Goal: Information Seeking & Learning: Learn about a topic

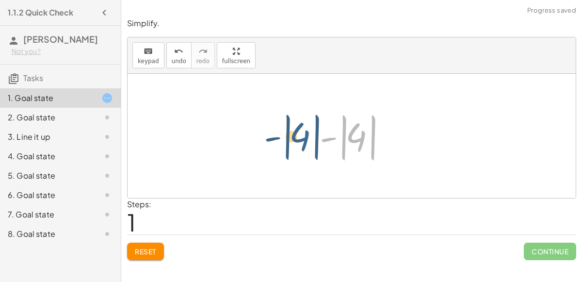
drag, startPoint x: 357, startPoint y: 143, endPoint x: 300, endPoint y: 140, distance: 57.3
click at [300, 140] on div "- | − 3 + 7 | - | 4 | - | | 4" at bounding box center [352, 136] width 448 height 124
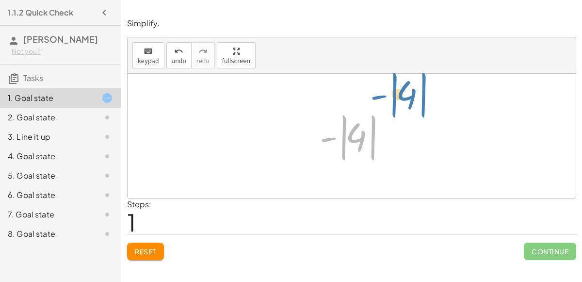
drag, startPoint x: 349, startPoint y: 141, endPoint x: 405, endPoint y: 100, distance: 68.8
click at [405, 100] on div "- | − 3 + 7 | - | 4 | - | | 4" at bounding box center [352, 136] width 448 height 124
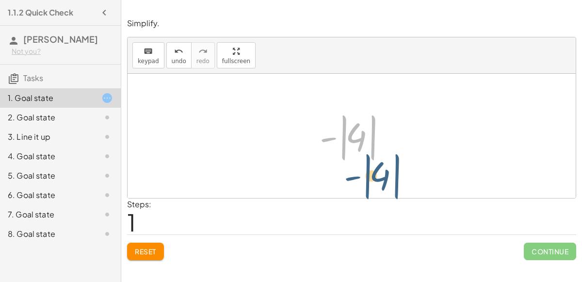
drag, startPoint x: 369, startPoint y: 124, endPoint x: 367, endPoint y: 100, distance: 23.4
click at [367, 100] on div "- | − 3 + 7 | - | 4 | - | | 4" at bounding box center [352, 136] width 448 height 124
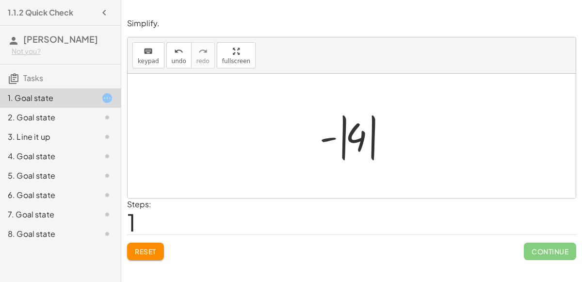
click at [336, 131] on div at bounding box center [355, 136] width 81 height 54
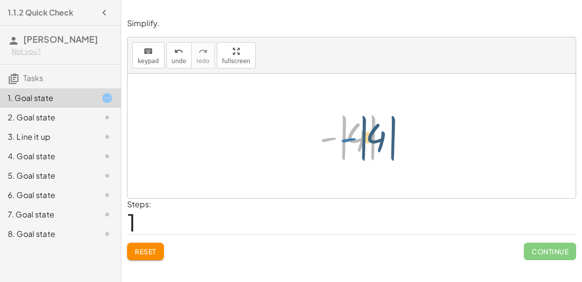
drag, startPoint x: 329, startPoint y: 136, endPoint x: 348, endPoint y: 137, distance: 18.4
click at [348, 137] on div at bounding box center [355, 136] width 81 height 54
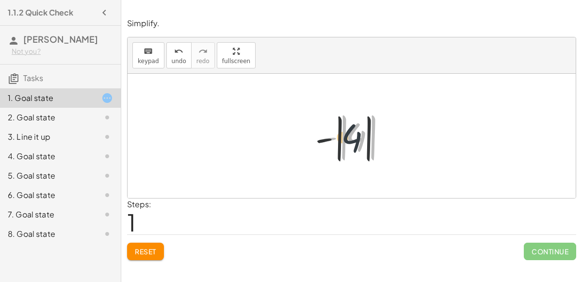
drag, startPoint x: 353, startPoint y: 139, endPoint x: 321, endPoint y: 142, distance: 32.7
click at [321, 142] on div at bounding box center [355, 136] width 81 height 54
click at [321, 140] on div at bounding box center [355, 136] width 81 height 54
click at [348, 140] on div at bounding box center [355, 136] width 81 height 54
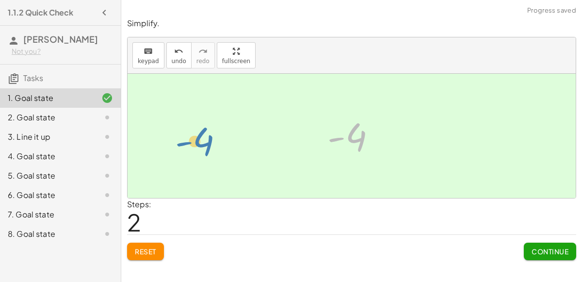
drag, startPoint x: 353, startPoint y: 138, endPoint x: 201, endPoint y: 143, distance: 151.9
click at [201, 143] on div "- | − 3 + 7 | - | 4 | - 4 - 4" at bounding box center [352, 136] width 448 height 124
click at [87, 119] on div at bounding box center [99, 118] width 27 height 12
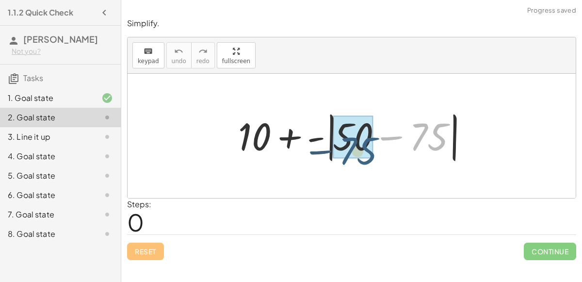
drag, startPoint x: 435, startPoint y: 129, endPoint x: 367, endPoint y: 139, distance: 68.1
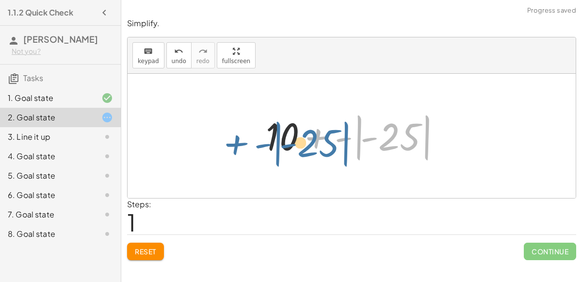
drag, startPoint x: 392, startPoint y: 143, endPoint x: 399, endPoint y: 153, distance: 12.9
click at [399, 153] on div at bounding box center [355, 136] width 189 height 54
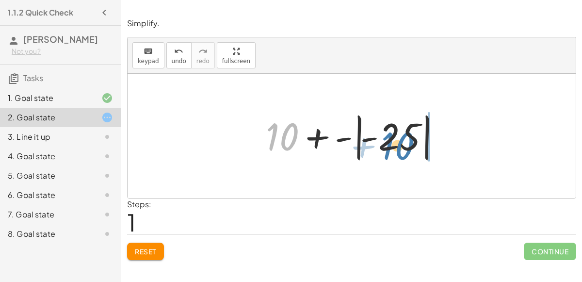
drag, startPoint x: 286, startPoint y: 138, endPoint x: 399, endPoint y: 146, distance: 113.3
click at [399, 146] on div at bounding box center [355, 136] width 189 height 54
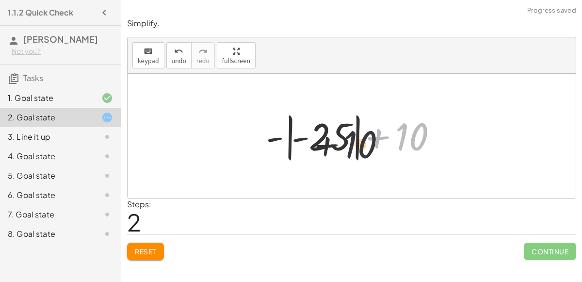
drag, startPoint x: 407, startPoint y: 140, endPoint x: 323, endPoint y: 148, distance: 84.3
click at [323, 148] on div at bounding box center [355, 136] width 189 height 54
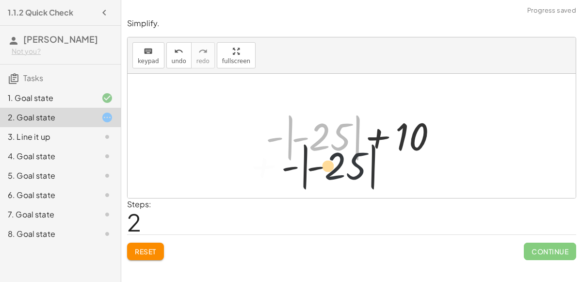
drag, startPoint x: 326, startPoint y: 141, endPoint x: 339, endPoint y: 164, distance: 27.4
click at [339, 164] on div "+ 10 + - | + 50 − 75 | + 10 + - | - 25 | + - | - 25 | + 10 + - | | - 25" at bounding box center [352, 136] width 448 height 124
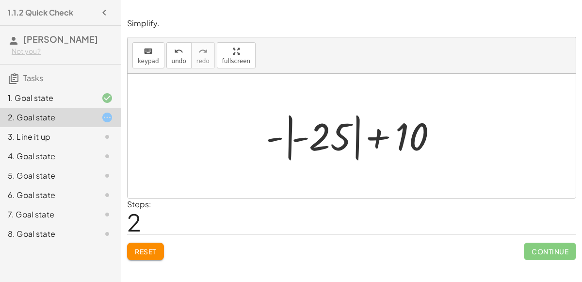
click at [328, 142] on div at bounding box center [355, 136] width 189 height 54
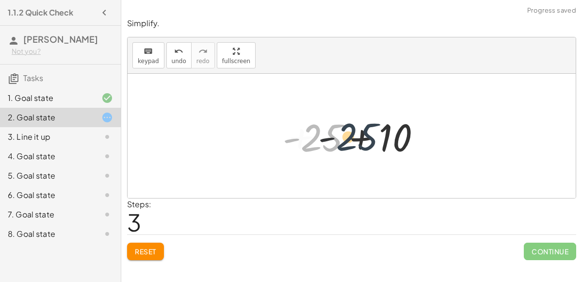
drag, startPoint x: 329, startPoint y: 143, endPoint x: 377, endPoint y: 144, distance: 48.0
click at [377, 144] on div at bounding box center [356, 136] width 156 height 50
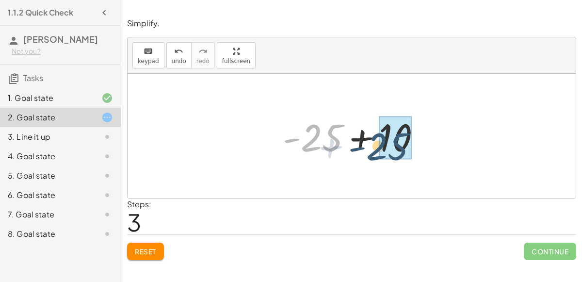
drag, startPoint x: 323, startPoint y: 134, endPoint x: 389, endPoint y: 142, distance: 66.9
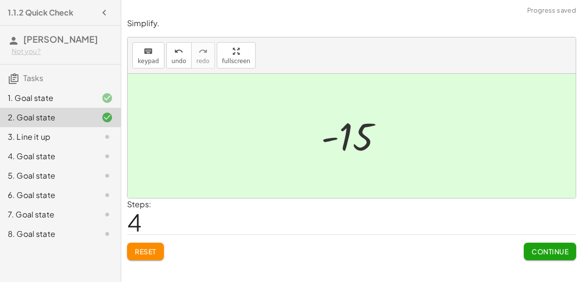
click at [38, 134] on div "3. Line it up" at bounding box center [47, 137] width 78 height 12
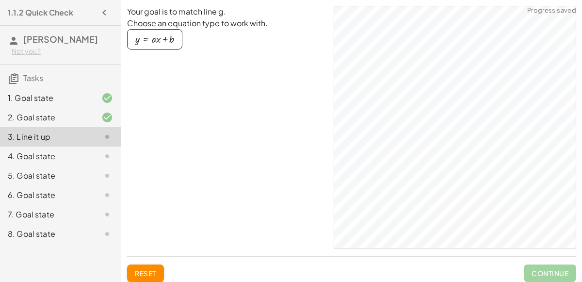
click at [153, 42] on div "button" at bounding box center [154, 39] width 39 height 11
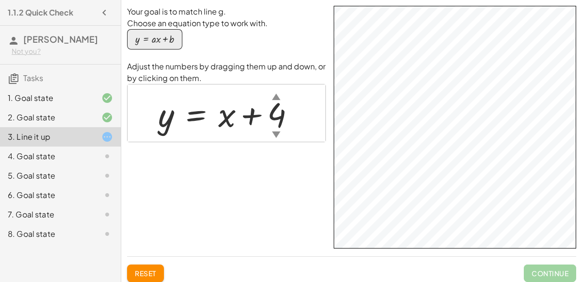
click at [276, 132] on div "▼" at bounding box center [276, 134] width 8 height 12
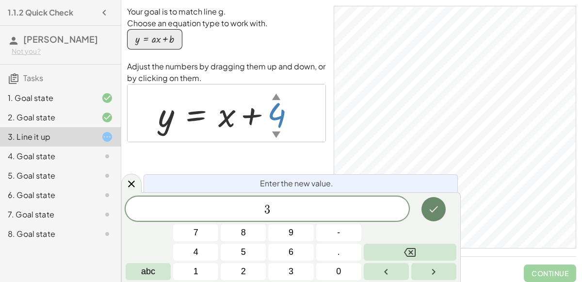
click at [431, 205] on icon "Done" at bounding box center [434, 209] width 12 height 12
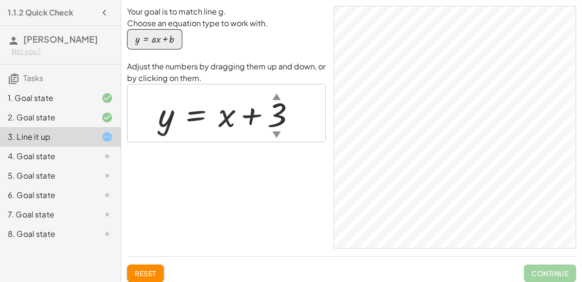
click at [275, 132] on div "▼" at bounding box center [276, 134] width 8 height 12
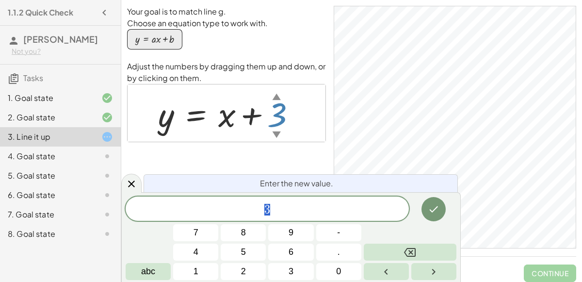
click at [264, 157] on div "Your goal is to match line g. Choose an equation type to work with. y = + · a ·…" at bounding box center [226, 127] width 199 height 242
click at [438, 203] on button "Done" at bounding box center [433, 209] width 24 height 24
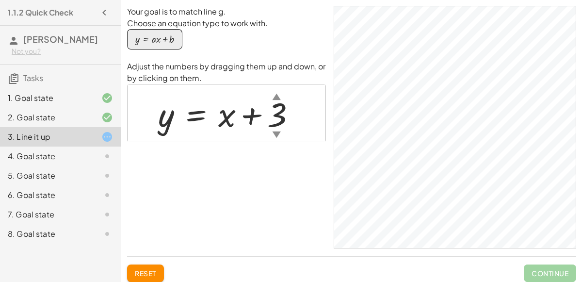
click at [65, 153] on div "4. Goal state" at bounding box center [47, 156] width 78 height 12
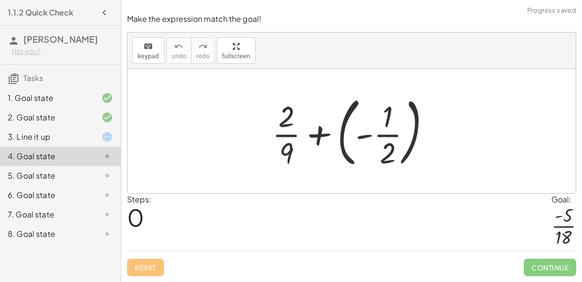
click at [449, 107] on div at bounding box center [352, 131] width 448 height 124
drag, startPoint x: 385, startPoint y: 150, endPoint x: 377, endPoint y: 150, distance: 7.3
click at [377, 150] on div at bounding box center [355, 131] width 176 height 81
click at [387, 139] on div at bounding box center [355, 131] width 176 height 81
click at [386, 135] on div at bounding box center [355, 131] width 176 height 81
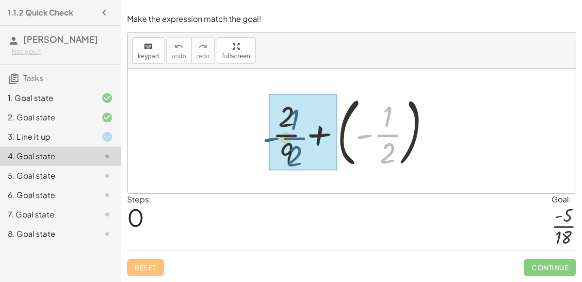
drag, startPoint x: 385, startPoint y: 136, endPoint x: 292, endPoint y: 139, distance: 92.7
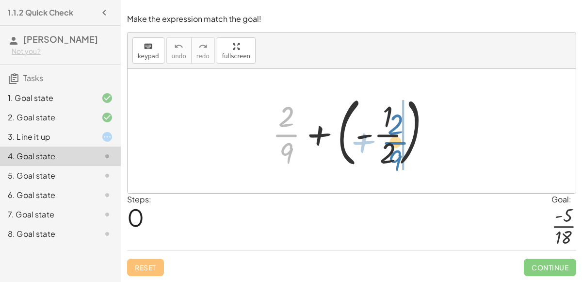
drag, startPoint x: 290, startPoint y: 138, endPoint x: 400, endPoint y: 144, distance: 109.8
click at [400, 144] on div at bounding box center [355, 131] width 176 height 81
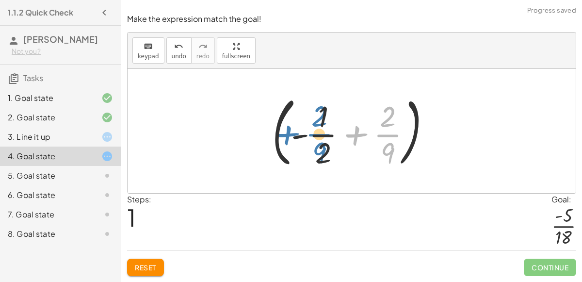
drag, startPoint x: 385, startPoint y: 133, endPoint x: 315, endPoint y: 132, distance: 69.8
click at [315, 132] on div at bounding box center [355, 131] width 176 height 81
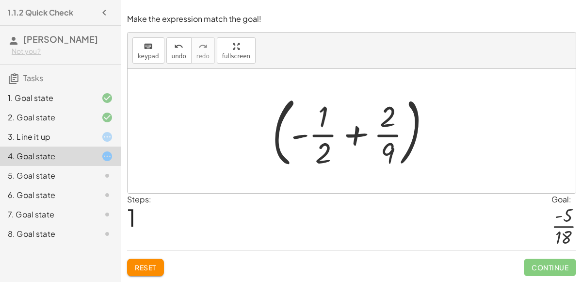
click at [354, 135] on div at bounding box center [355, 131] width 176 height 81
click at [356, 139] on div at bounding box center [355, 131] width 176 height 81
drag, startPoint x: 390, startPoint y: 154, endPoint x: 326, endPoint y: 119, distance: 72.7
click at [326, 119] on div at bounding box center [355, 131] width 176 height 81
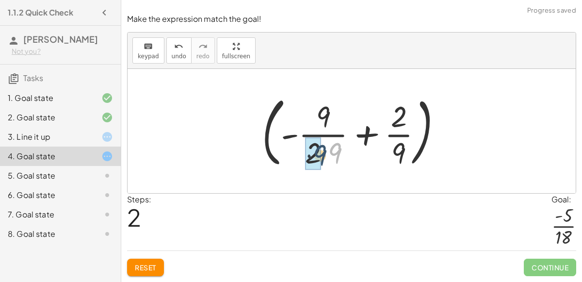
drag, startPoint x: 339, startPoint y: 149, endPoint x: 322, endPoint y: 151, distance: 18.0
click at [322, 151] on div at bounding box center [355, 131] width 197 height 81
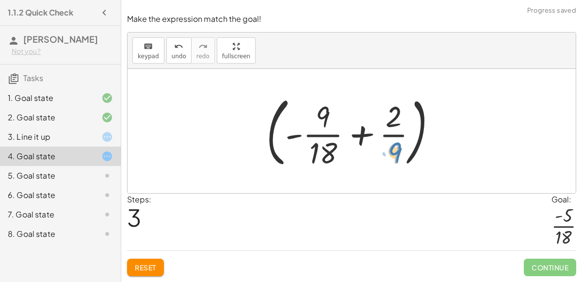
click at [394, 152] on div at bounding box center [355, 131] width 188 height 81
drag, startPoint x: 391, startPoint y: 123, endPoint x: 395, endPoint y: 159, distance: 36.1
click at [395, 159] on div at bounding box center [355, 131] width 188 height 81
drag, startPoint x: 330, startPoint y: 118, endPoint x: 408, endPoint y: 152, distance: 85.1
click at [408, 152] on div at bounding box center [355, 131] width 188 height 81
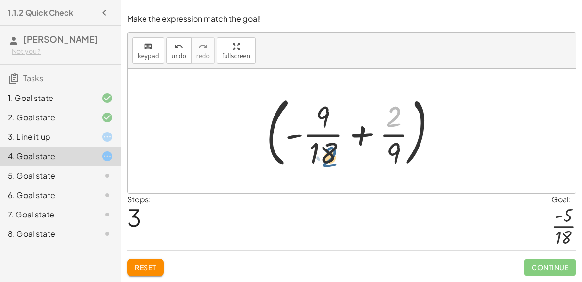
drag, startPoint x: 391, startPoint y: 114, endPoint x: 327, endPoint y: 153, distance: 74.9
click at [327, 153] on div at bounding box center [355, 131] width 188 height 81
drag, startPoint x: 323, startPoint y: 123, endPoint x: 406, endPoint y: 162, distance: 91.3
click at [406, 162] on div at bounding box center [355, 131] width 188 height 81
drag, startPoint x: 390, startPoint y: 155, endPoint x: 391, endPoint y: 115, distance: 39.3
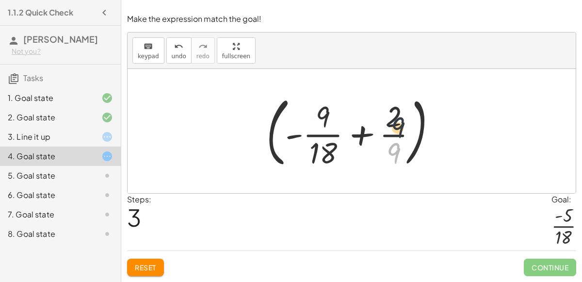
click at [391, 115] on div at bounding box center [355, 131] width 188 height 81
drag, startPoint x: 392, startPoint y: 148, endPoint x: 327, endPoint y: 114, distance: 73.3
click at [327, 114] on div at bounding box center [355, 131] width 188 height 81
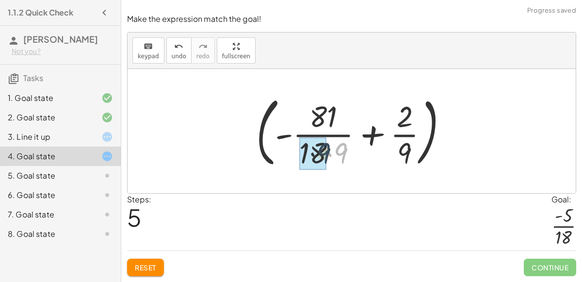
drag, startPoint x: 338, startPoint y: 149, endPoint x: 316, endPoint y: 150, distance: 21.8
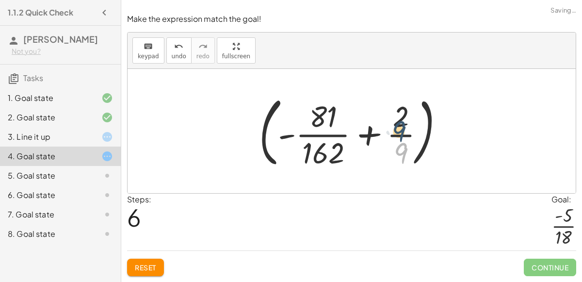
drag, startPoint x: 400, startPoint y: 152, endPoint x: 398, endPoint y: 129, distance: 23.4
click at [398, 129] on div at bounding box center [355, 131] width 203 height 81
drag, startPoint x: 395, startPoint y: 123, endPoint x: 393, endPoint y: 149, distance: 26.3
click at [393, 149] on div at bounding box center [355, 131] width 203 height 81
click at [180, 48] on div "undo" at bounding box center [179, 46] width 15 height 12
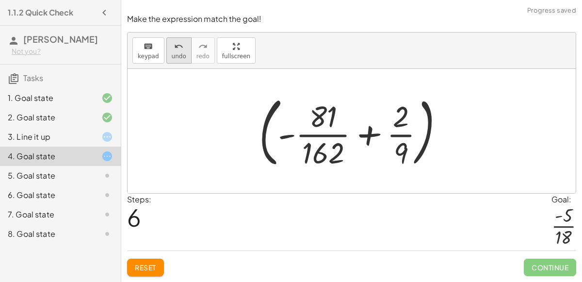
click at [180, 48] on div "undo" at bounding box center [179, 46] width 15 height 12
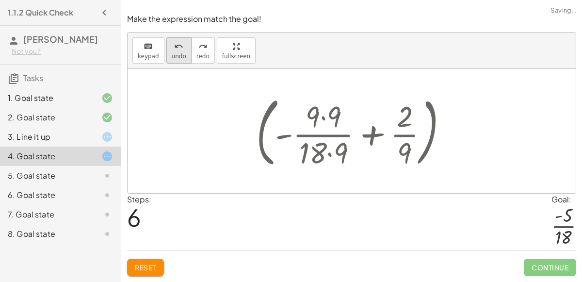
click at [180, 48] on div "undo" at bounding box center [179, 46] width 15 height 12
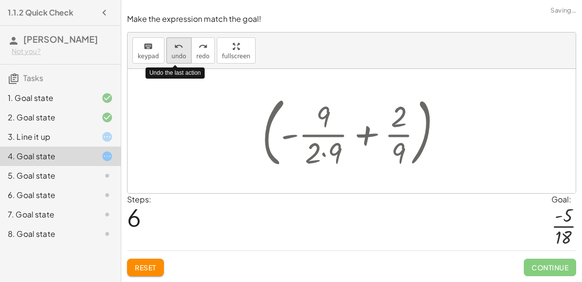
click at [180, 48] on div "undo" at bounding box center [179, 46] width 15 height 12
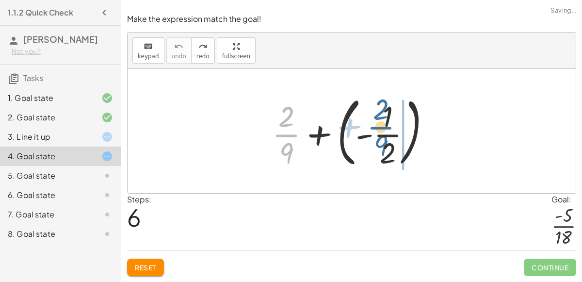
drag, startPoint x: 277, startPoint y: 134, endPoint x: 375, endPoint y: 127, distance: 98.3
click at [375, 127] on div at bounding box center [355, 131] width 176 height 81
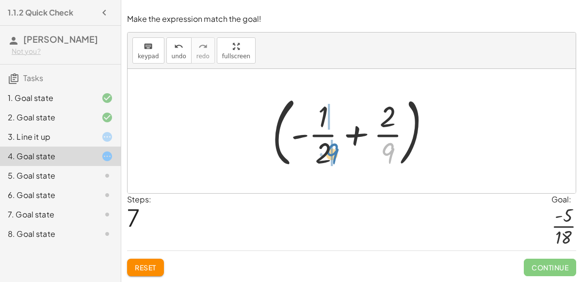
drag, startPoint x: 385, startPoint y: 150, endPoint x: 330, endPoint y: 150, distance: 54.8
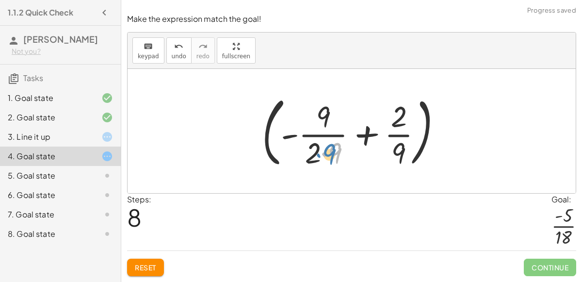
click at [334, 153] on div at bounding box center [355, 131] width 197 height 81
drag, startPoint x: 316, startPoint y: 153, endPoint x: 390, endPoint y: 153, distance: 74.2
click at [390, 153] on div at bounding box center [355, 131] width 197 height 81
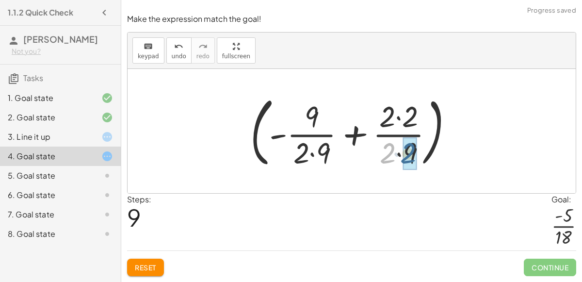
drag, startPoint x: 389, startPoint y: 154, endPoint x: 410, endPoint y: 154, distance: 20.4
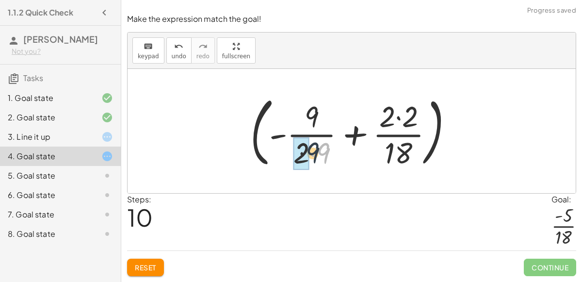
drag, startPoint x: 323, startPoint y: 151, endPoint x: 308, endPoint y: 151, distance: 14.1
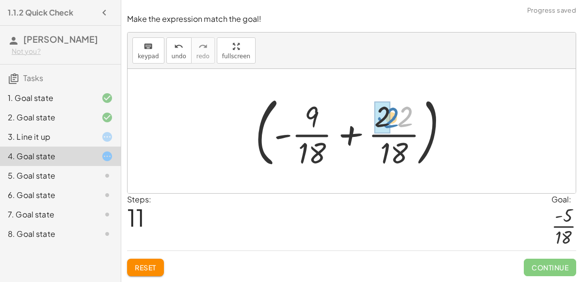
drag, startPoint x: 403, startPoint y: 121, endPoint x: 387, endPoint y: 121, distance: 16.0
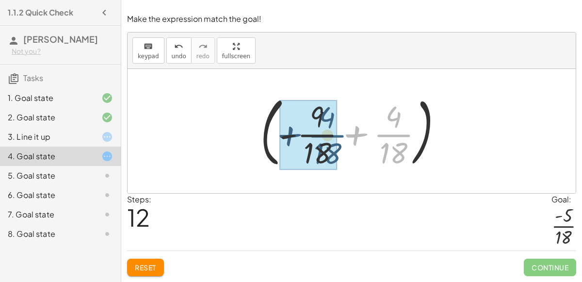
drag, startPoint x: 396, startPoint y: 135, endPoint x: 324, endPoint y: 136, distance: 71.8
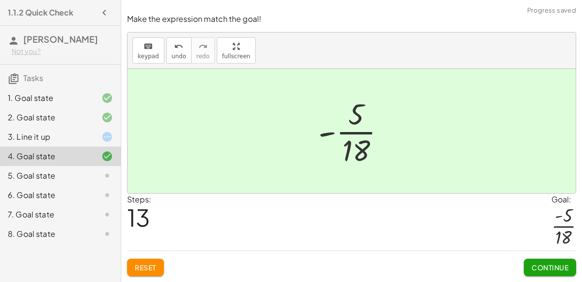
click at [555, 266] on span "Continue" at bounding box center [550, 267] width 37 height 9
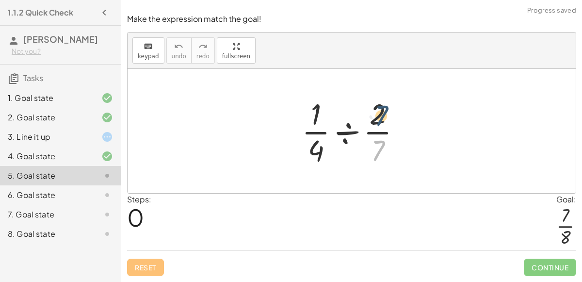
drag, startPoint x: 378, startPoint y: 154, endPoint x: 382, endPoint y: 108, distance: 45.8
click at [382, 108] on div at bounding box center [355, 131] width 117 height 75
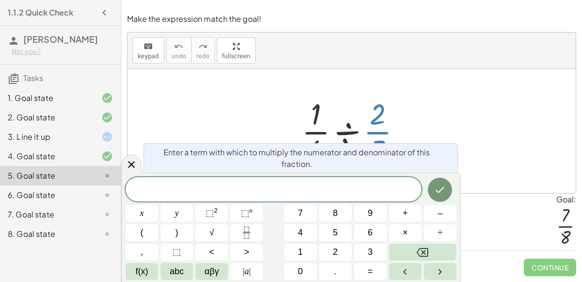
drag, startPoint x: 382, startPoint y: 150, endPoint x: 319, endPoint y: 117, distance: 70.7
click at [319, 117] on div at bounding box center [355, 131] width 117 height 75
click at [449, 182] on button "Done" at bounding box center [440, 189] width 24 height 24
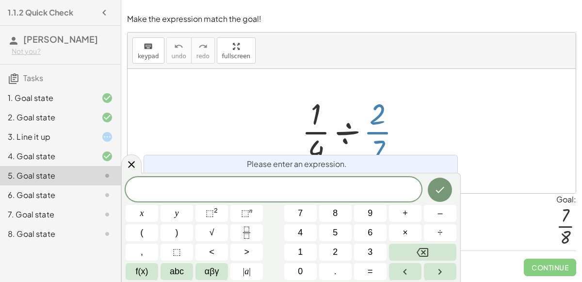
click at [383, 145] on div at bounding box center [355, 131] width 117 height 75
click at [132, 166] on icon at bounding box center [131, 164] width 7 height 7
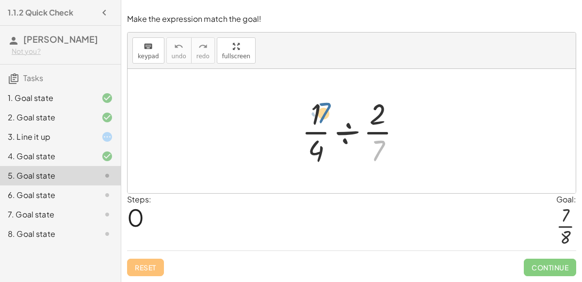
drag, startPoint x: 374, startPoint y: 157, endPoint x: 321, endPoint y: 119, distance: 65.5
click at [321, 119] on div at bounding box center [355, 131] width 117 height 75
drag, startPoint x: 321, startPoint y: 144, endPoint x: 389, endPoint y: 107, distance: 77.7
click at [389, 107] on div at bounding box center [355, 131] width 117 height 75
drag, startPoint x: 380, startPoint y: 144, endPoint x: 400, endPoint y: 129, distance: 24.6
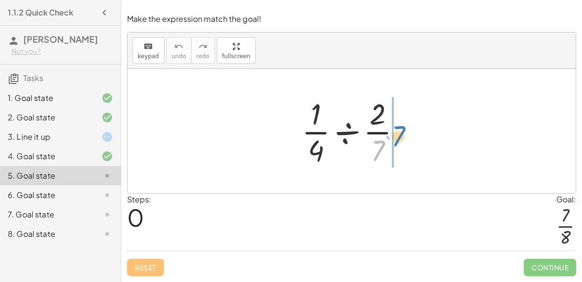
click at [400, 129] on div at bounding box center [355, 131] width 117 height 75
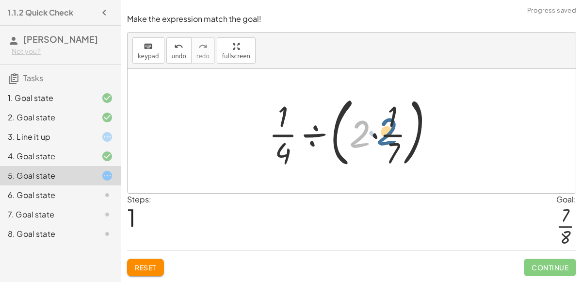
drag, startPoint x: 367, startPoint y: 135, endPoint x: 397, endPoint y: 131, distance: 30.7
click at [397, 131] on div at bounding box center [355, 131] width 183 height 81
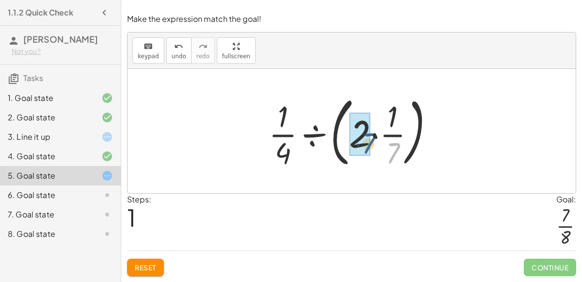
drag, startPoint x: 394, startPoint y: 149, endPoint x: 372, endPoint y: 140, distance: 24.0
click at [372, 140] on div at bounding box center [355, 131] width 183 height 81
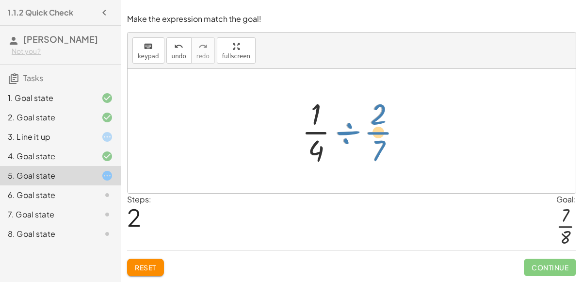
click at [373, 134] on div at bounding box center [355, 131] width 117 height 75
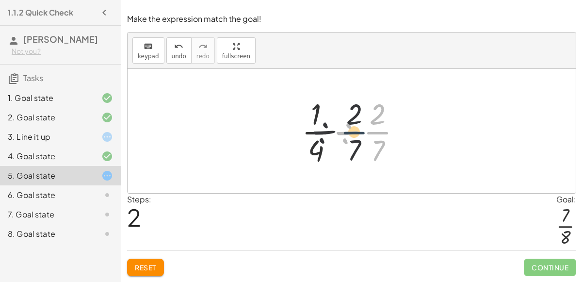
drag, startPoint x: 374, startPoint y: 136, endPoint x: 330, endPoint y: 138, distance: 44.2
click at [330, 138] on div at bounding box center [355, 131] width 117 height 75
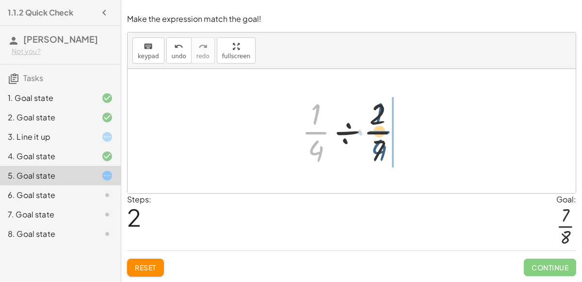
drag, startPoint x: 312, startPoint y: 136, endPoint x: 377, endPoint y: 134, distance: 65.0
click at [377, 134] on div at bounding box center [355, 131] width 117 height 75
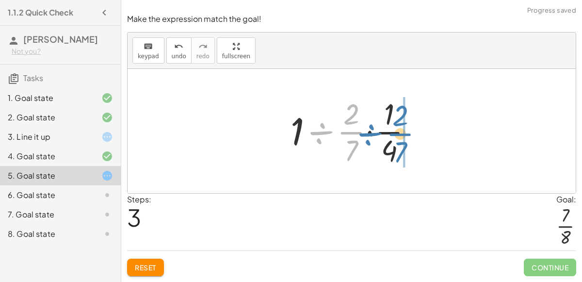
drag, startPoint x: 340, startPoint y: 131, endPoint x: 390, endPoint y: 132, distance: 49.5
click at [390, 132] on div at bounding box center [356, 131] width 140 height 75
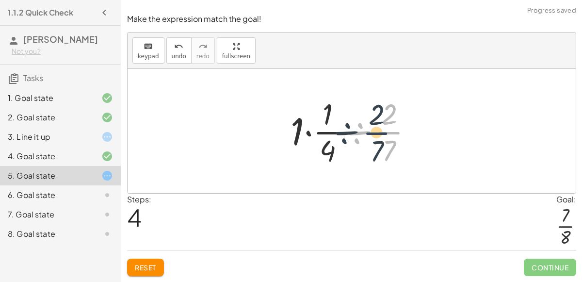
drag, startPoint x: 387, startPoint y: 133, endPoint x: 375, endPoint y: 133, distance: 12.1
click at [375, 133] on div at bounding box center [356, 131] width 140 height 75
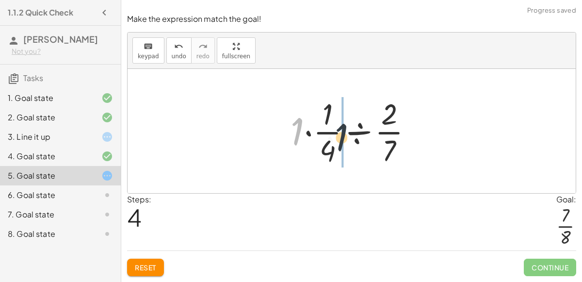
drag, startPoint x: 298, startPoint y: 129, endPoint x: 345, endPoint y: 135, distance: 47.0
click at [345, 135] on div at bounding box center [356, 131] width 140 height 75
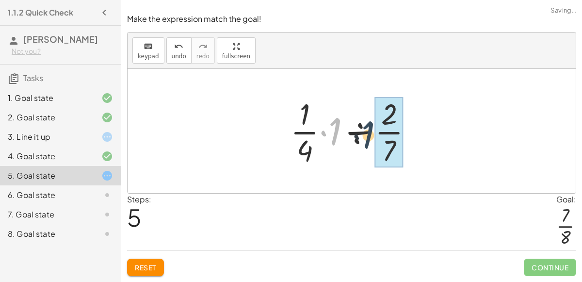
drag, startPoint x: 330, startPoint y: 132, endPoint x: 364, endPoint y: 135, distance: 33.6
click at [364, 135] on div at bounding box center [356, 131] width 140 height 75
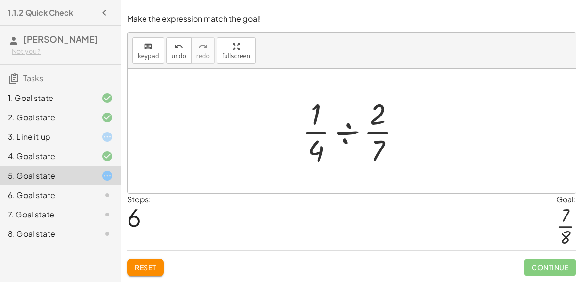
click at [350, 134] on div at bounding box center [355, 131] width 117 height 75
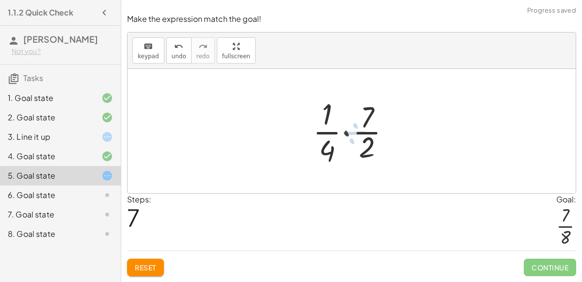
click at [349, 134] on div at bounding box center [355, 131] width 93 height 75
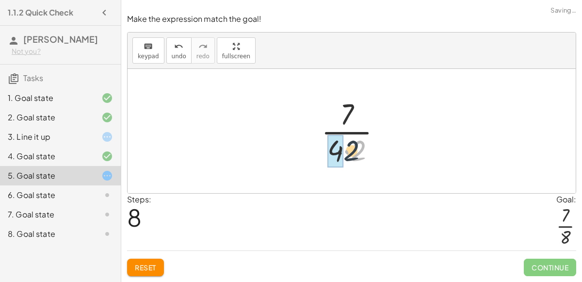
drag, startPoint x: 357, startPoint y: 152, endPoint x: 334, endPoint y: 153, distance: 23.3
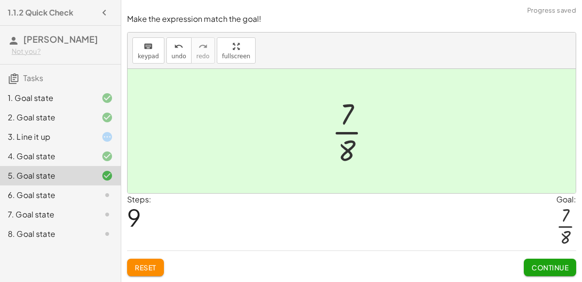
click at [95, 192] on div at bounding box center [99, 195] width 27 height 12
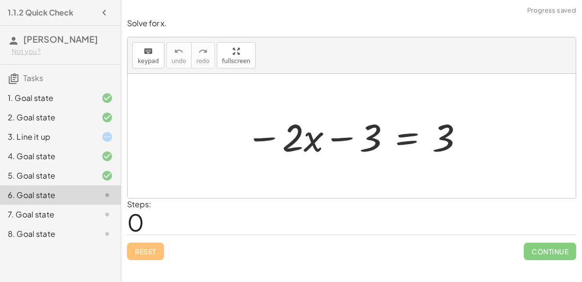
click at [407, 138] on div at bounding box center [355, 136] width 228 height 50
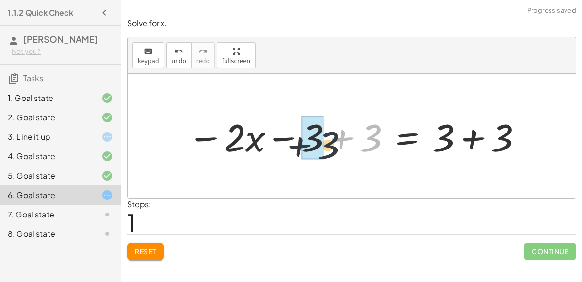
drag, startPoint x: 371, startPoint y: 134, endPoint x: 319, endPoint y: 141, distance: 52.8
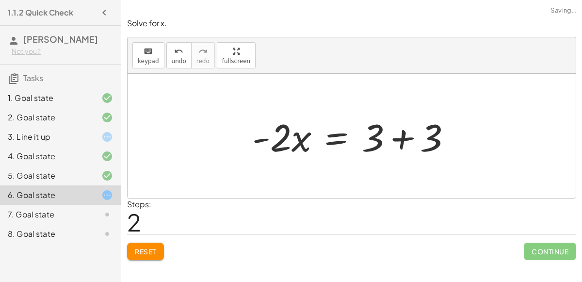
drag, startPoint x: 498, startPoint y: 144, endPoint x: 435, endPoint y: 147, distance: 63.1
click at [435, 147] on div "− · 2 · x − 3 = 3 − · 2 · x − 3 + 3 = + 3 + 3 − · 2 · x + 0 = + 3 + 3 · 2 · x =…" at bounding box center [352, 136] width 448 height 124
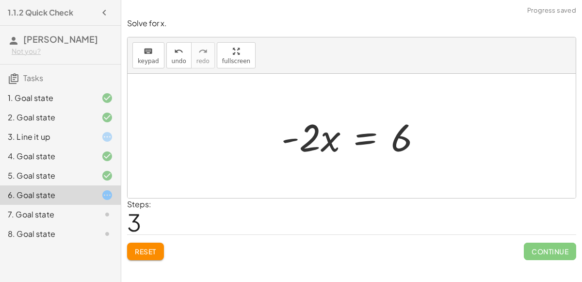
click at [355, 142] on div at bounding box center [355, 136] width 158 height 50
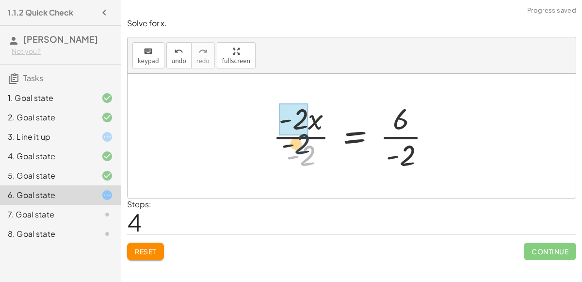
drag, startPoint x: 318, startPoint y: 156, endPoint x: 309, endPoint y: 127, distance: 30.2
click at [309, 127] on div at bounding box center [356, 135] width 176 height 75
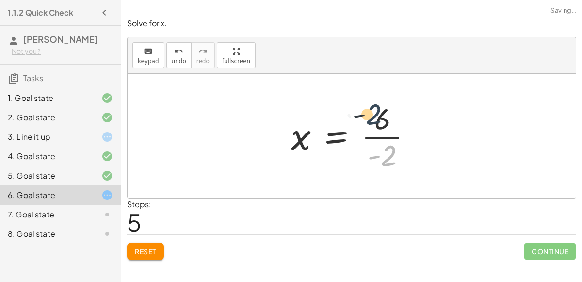
drag, startPoint x: 396, startPoint y: 157, endPoint x: 381, endPoint y: 117, distance: 42.5
click at [381, 117] on div at bounding box center [355, 135] width 139 height 75
drag, startPoint x: 386, startPoint y: 155, endPoint x: 383, endPoint y: 124, distance: 31.2
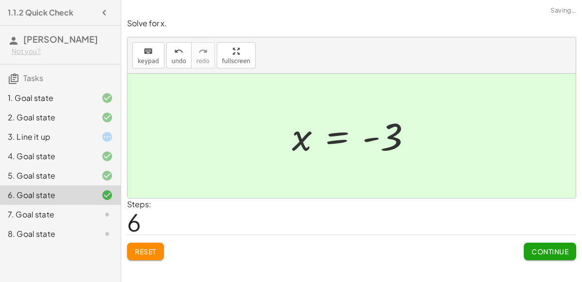
click at [73, 214] on div "7. Goal state" at bounding box center [47, 215] width 78 height 12
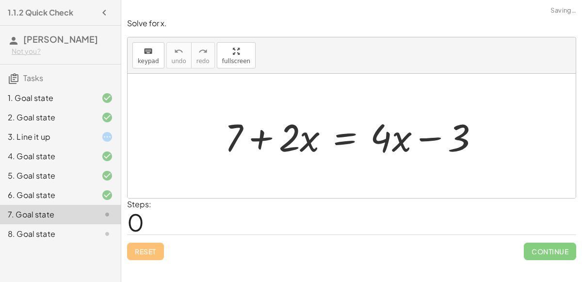
click at [338, 165] on div at bounding box center [352, 136] width 448 height 124
click at [353, 140] on div at bounding box center [356, 136] width 272 height 50
click at [338, 131] on div at bounding box center [356, 136] width 272 height 50
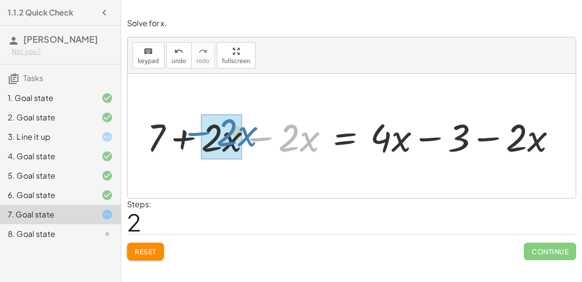
drag, startPoint x: 285, startPoint y: 146, endPoint x: 221, endPoint y: 143, distance: 64.1
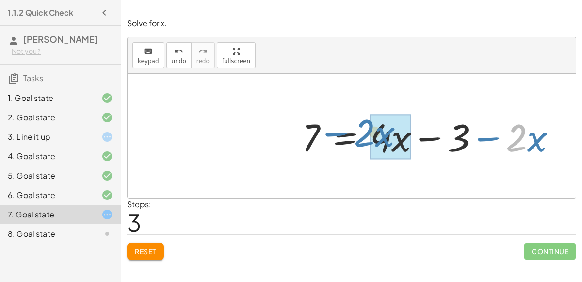
drag, startPoint x: 516, startPoint y: 131, endPoint x: 378, endPoint y: 126, distance: 138.8
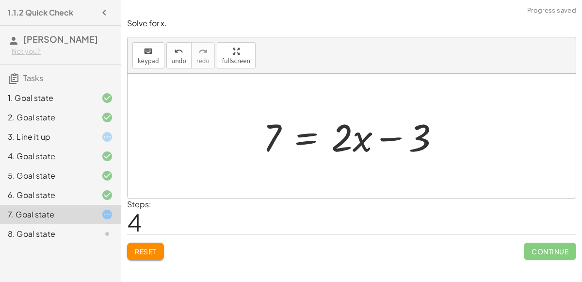
click at [303, 141] on div at bounding box center [355, 136] width 194 height 50
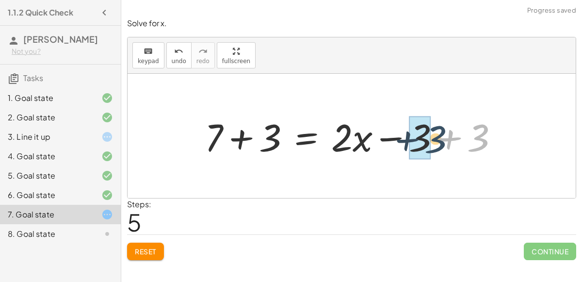
drag, startPoint x: 477, startPoint y: 142, endPoint x: 428, endPoint y: 143, distance: 49.0
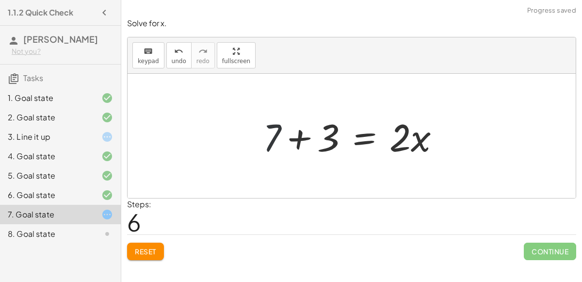
click at [276, 142] on div at bounding box center [355, 136] width 194 height 50
drag, startPoint x: 323, startPoint y: 144, endPoint x: 282, endPoint y: 145, distance: 41.2
click at [282, 145] on div at bounding box center [355, 136] width 194 height 50
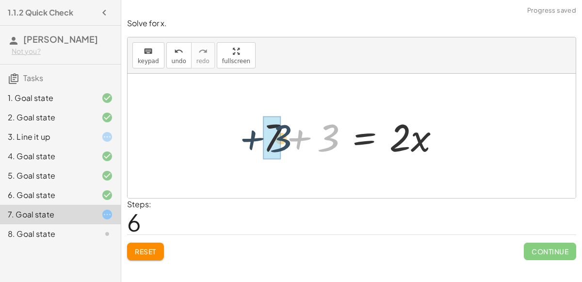
drag, startPoint x: 321, startPoint y: 144, endPoint x: 268, endPoint y: 144, distance: 53.3
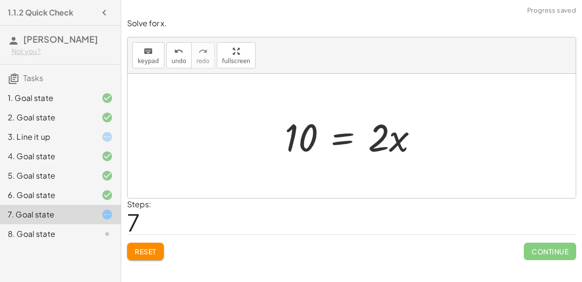
click at [342, 138] on div at bounding box center [355, 136] width 151 height 50
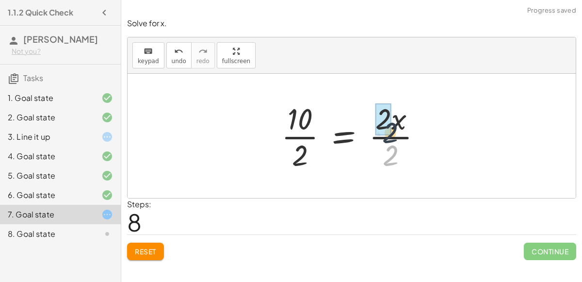
drag, startPoint x: 394, startPoint y: 148, endPoint x: 391, endPoint y: 123, distance: 24.9
click at [391, 123] on div at bounding box center [355, 135] width 158 height 75
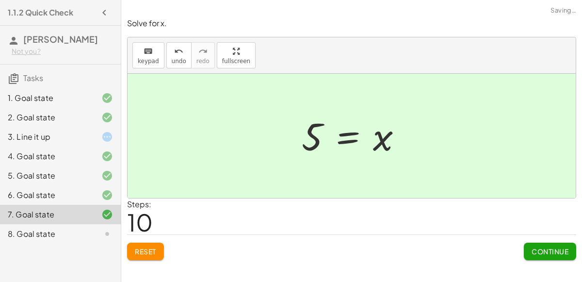
click at [534, 243] on button "Continue" at bounding box center [550, 250] width 52 height 17
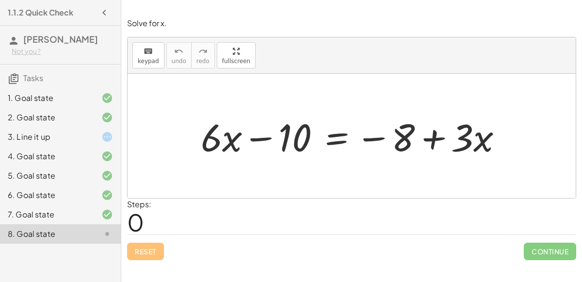
click at [335, 138] on div at bounding box center [355, 136] width 319 height 50
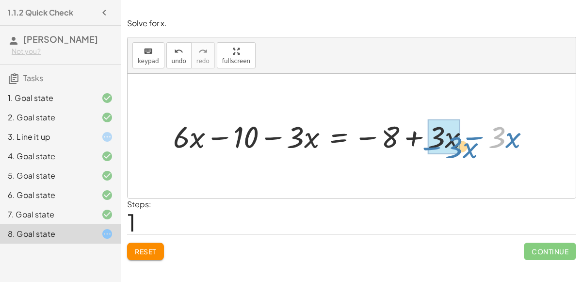
drag, startPoint x: 501, startPoint y: 136, endPoint x: 455, endPoint y: 147, distance: 47.3
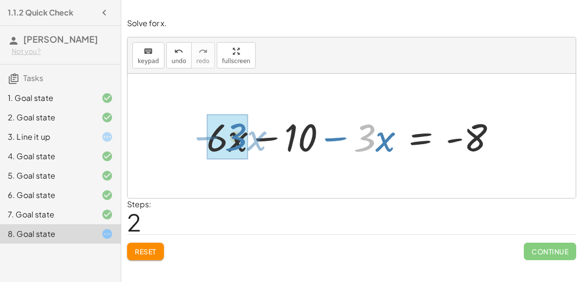
drag, startPoint x: 368, startPoint y: 140, endPoint x: 240, endPoint y: 139, distance: 128.5
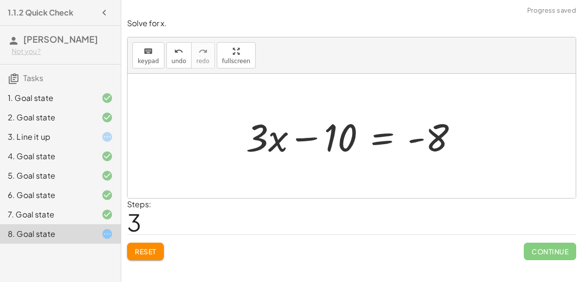
click at [384, 140] on div at bounding box center [355, 136] width 229 height 50
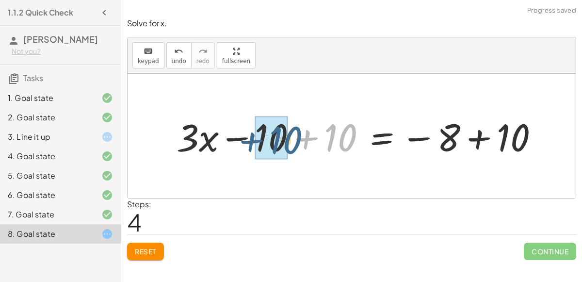
drag, startPoint x: 334, startPoint y: 133, endPoint x: 277, endPoint y: 135, distance: 57.3
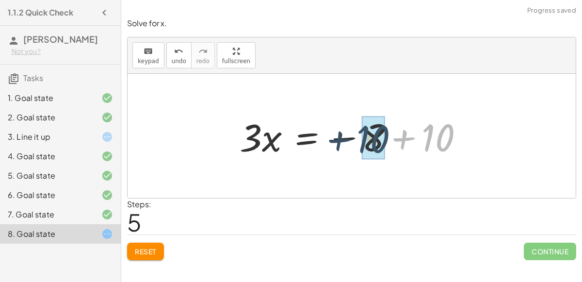
drag, startPoint x: 510, startPoint y: 138, endPoint x: 444, endPoint y: 141, distance: 66.0
click at [444, 141] on div at bounding box center [356, 136] width 242 height 50
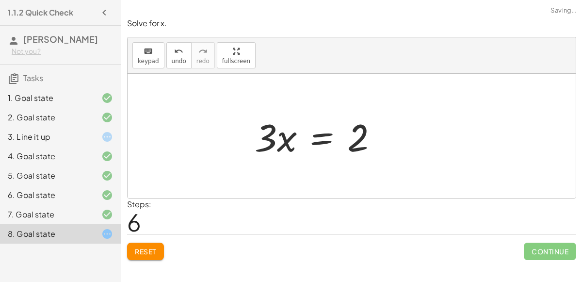
click at [314, 138] on div at bounding box center [320, 136] width 141 height 50
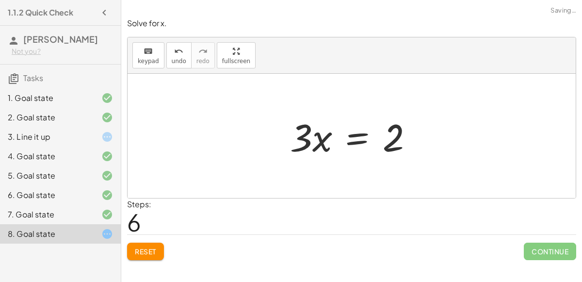
click at [353, 136] on div at bounding box center [355, 136] width 141 height 50
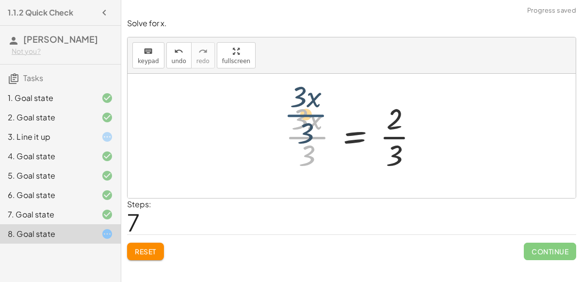
drag, startPoint x: 312, startPoint y: 143, endPoint x: 316, endPoint y: 161, distance: 18.4
click at [316, 161] on div at bounding box center [355, 135] width 150 height 75
drag, startPoint x: 308, startPoint y: 160, endPoint x: 306, endPoint y: 129, distance: 30.2
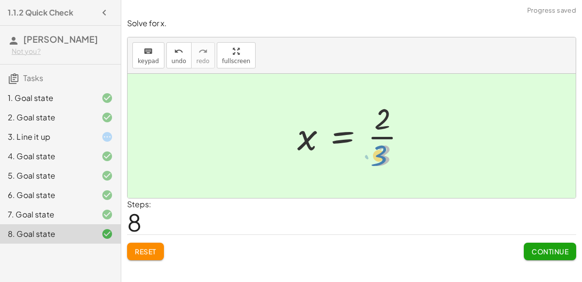
drag, startPoint x: 394, startPoint y: 155, endPoint x: 389, endPoint y: 172, distance: 17.7
click at [389, 172] on div "+ · 6 · x − 10 = − 8 + · 3 · x + · 6 · x − 10 − · 3 · x = − 8 + · 3 · x − · 3 ·…" at bounding box center [352, 136] width 138 height 80
click at [520, 249] on div "Reset Continue" at bounding box center [351, 247] width 449 height 26
click at [525, 250] on button "Continue" at bounding box center [550, 250] width 52 height 17
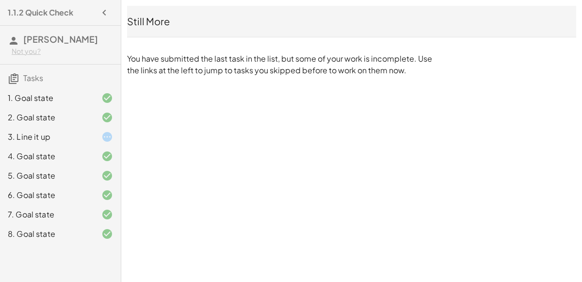
click at [81, 136] on div "3. Line it up" at bounding box center [47, 137] width 78 height 12
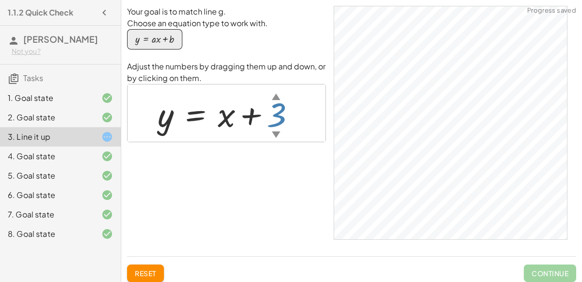
click at [270, 128] on div at bounding box center [230, 113] width 155 height 44
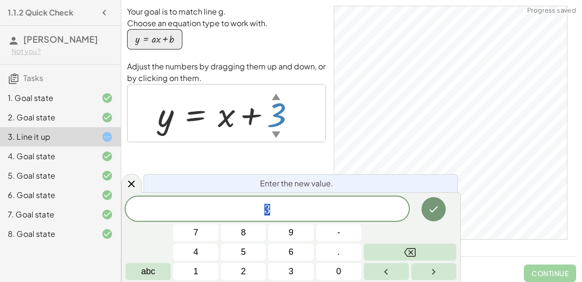
click at [277, 133] on div "▼" at bounding box center [276, 134] width 8 height 12
click at [276, 133] on div "▼" at bounding box center [276, 134] width 8 height 12
click at [438, 211] on icon "Done" at bounding box center [434, 209] width 12 height 12
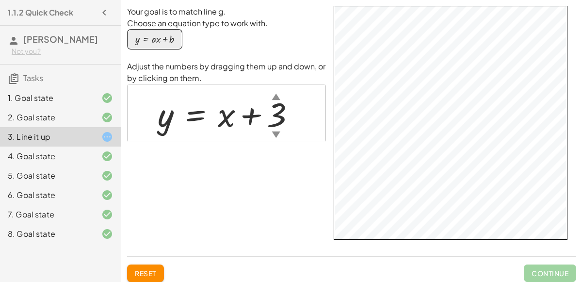
click at [278, 132] on div "▼" at bounding box center [276, 134] width 8 height 12
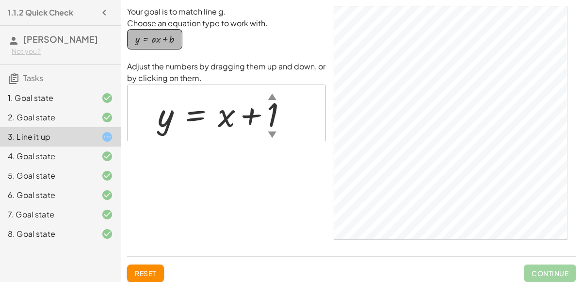
drag, startPoint x: 159, startPoint y: 40, endPoint x: 159, endPoint y: 48, distance: 8.7
click at [159, 48] on button "y = + · a · x + b" at bounding box center [154, 39] width 55 height 20
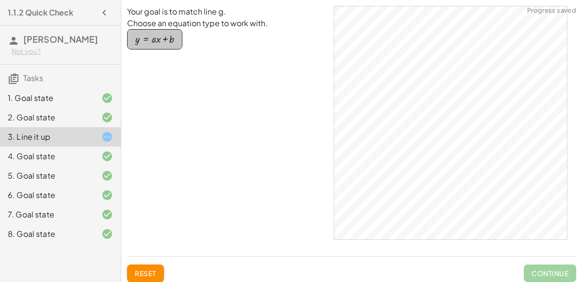
click at [161, 43] on div "button" at bounding box center [154, 39] width 39 height 11
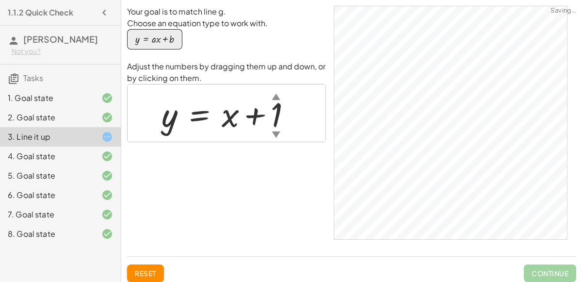
click at [161, 43] on div "button" at bounding box center [154, 39] width 39 height 11
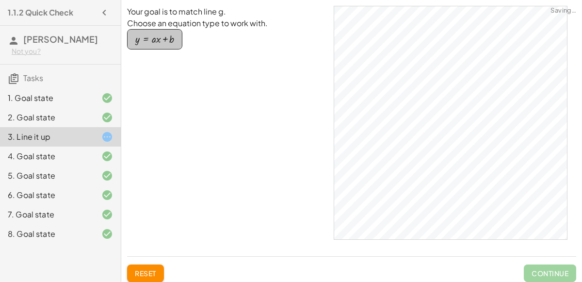
click at [161, 43] on div "button" at bounding box center [154, 39] width 39 height 11
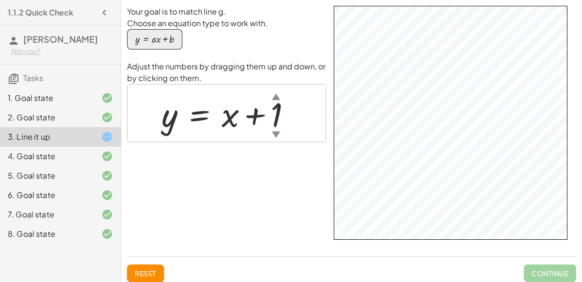
click at [276, 118] on div at bounding box center [230, 113] width 147 height 44
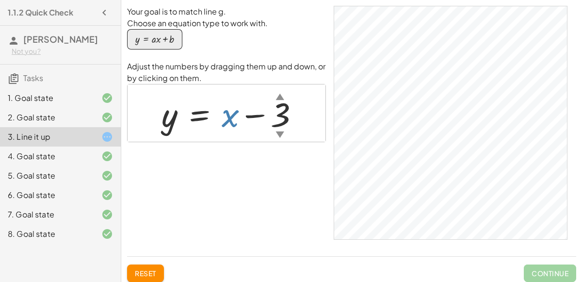
click at [234, 116] on div at bounding box center [234, 113] width 155 height 44
click at [233, 117] on div at bounding box center [234, 113] width 155 height 44
click at [230, 118] on div at bounding box center [234, 113] width 155 height 44
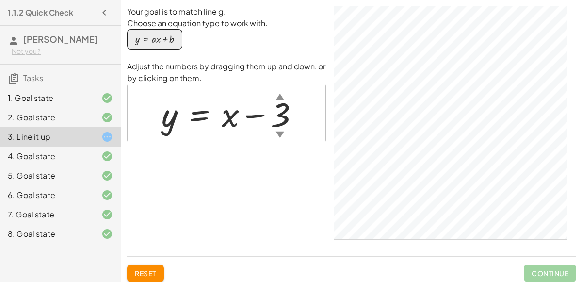
click at [244, 116] on div at bounding box center [234, 113] width 155 height 44
click at [233, 117] on div at bounding box center [234, 113] width 155 height 44
click at [201, 115] on div at bounding box center [234, 113] width 155 height 44
click at [178, 119] on div at bounding box center [234, 113] width 155 height 44
drag, startPoint x: 232, startPoint y: 120, endPoint x: 220, endPoint y: 120, distance: 12.1
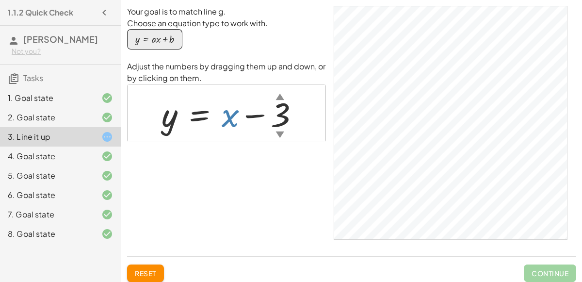
click at [220, 120] on div at bounding box center [234, 113] width 155 height 44
click at [232, 119] on div at bounding box center [234, 113] width 155 height 44
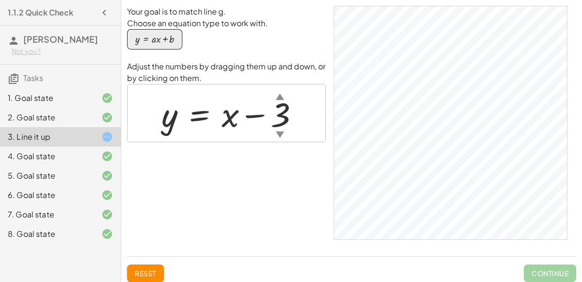
click at [232, 119] on div at bounding box center [234, 113] width 155 height 44
click at [232, 117] on div at bounding box center [234, 113] width 155 height 44
click at [246, 114] on div at bounding box center [234, 113] width 155 height 44
click at [254, 115] on div at bounding box center [234, 113] width 155 height 44
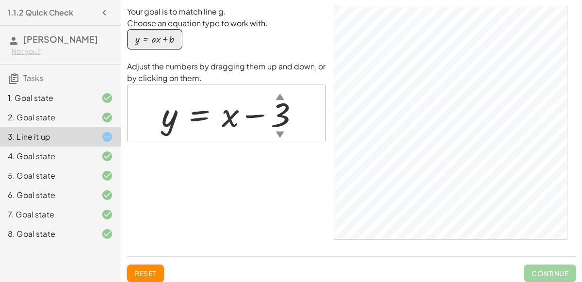
click at [147, 35] on div "button" at bounding box center [154, 39] width 39 height 11
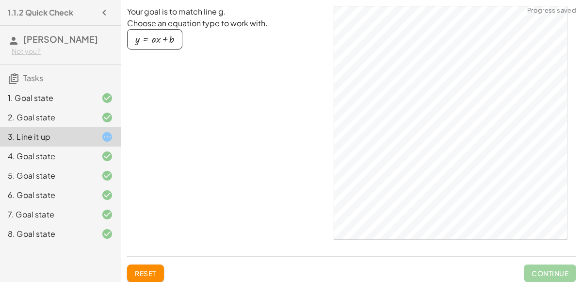
click at [147, 37] on div "button" at bounding box center [154, 39] width 39 height 11
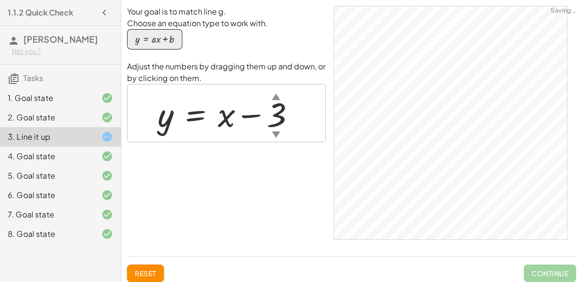
click at [147, 37] on div "button" at bounding box center [154, 39] width 39 height 11
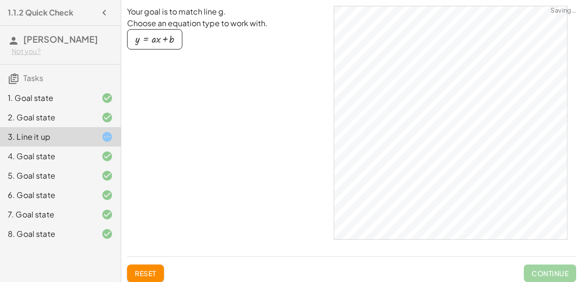
click at [147, 37] on div "button" at bounding box center [154, 39] width 39 height 11
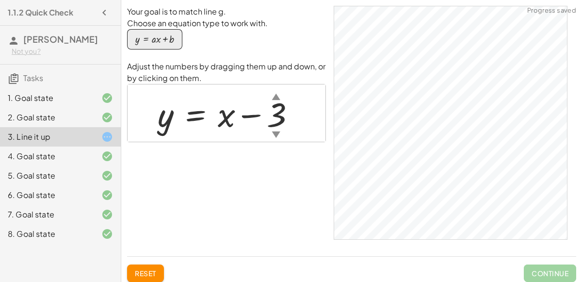
click at [147, 37] on div "button" at bounding box center [154, 39] width 39 height 11
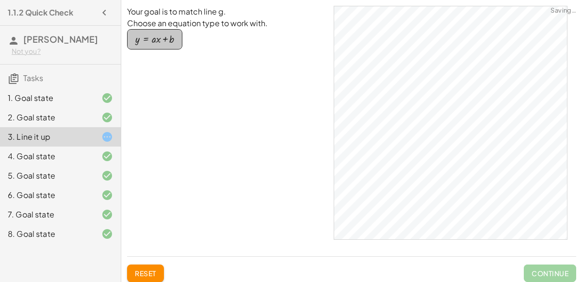
click at [147, 37] on div "button" at bounding box center [154, 39] width 39 height 11
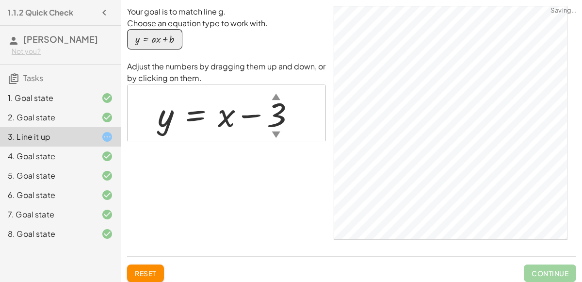
click at [147, 37] on div "button" at bounding box center [154, 39] width 39 height 11
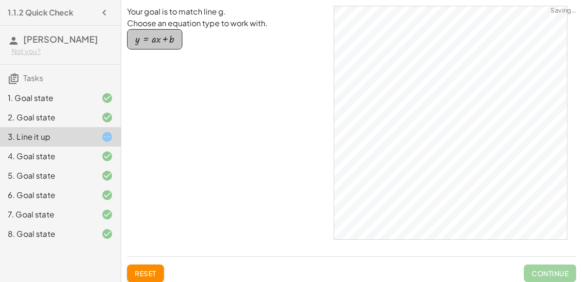
click at [147, 37] on div "button" at bounding box center [154, 39] width 39 height 11
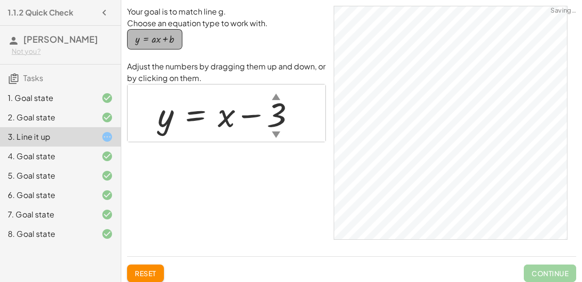
click at [147, 37] on div "button" at bounding box center [154, 39] width 39 height 11
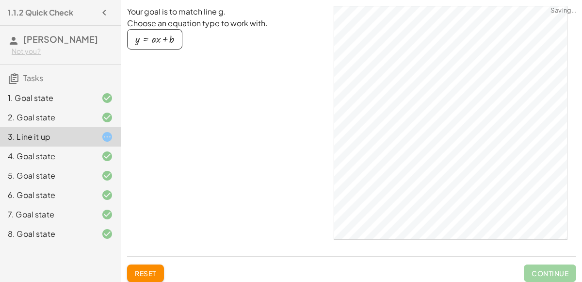
click at [147, 37] on div "button" at bounding box center [154, 39] width 39 height 11
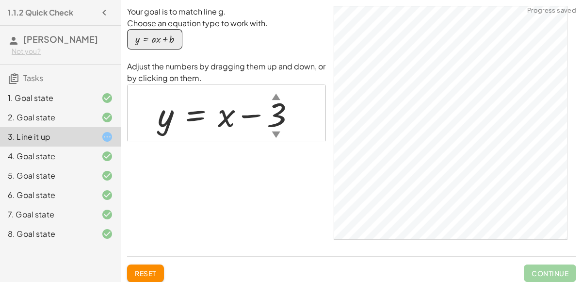
scroll to position [13, 0]
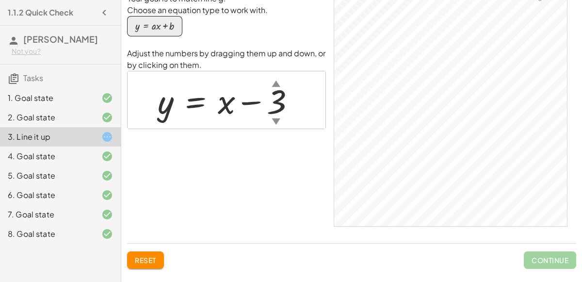
click at [61, 230] on div "8. Goal state" at bounding box center [47, 234] width 78 height 12
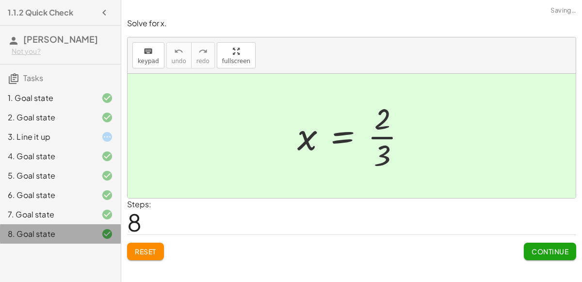
scroll to position [0, 0]
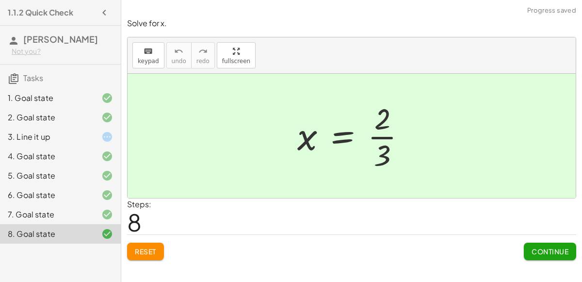
click at [563, 249] on span "Continue" at bounding box center [550, 251] width 37 height 9
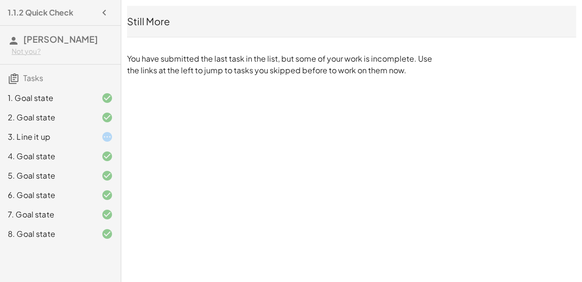
click at [69, 135] on div "3. Line it up" at bounding box center [47, 137] width 78 height 12
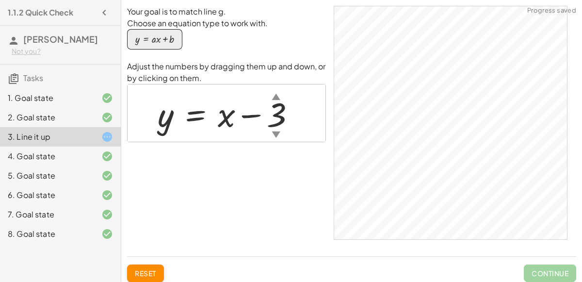
click at [275, 135] on div "▼" at bounding box center [276, 134] width 8 height 12
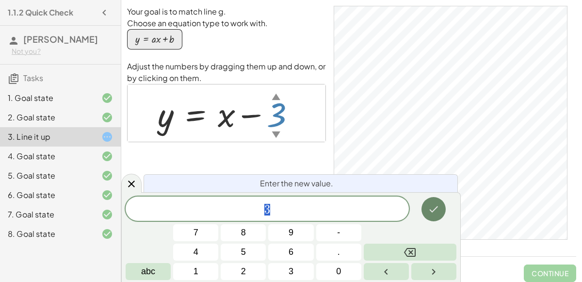
click at [423, 209] on button "Done" at bounding box center [433, 209] width 24 height 24
